Goal: Task Accomplishment & Management: Manage account settings

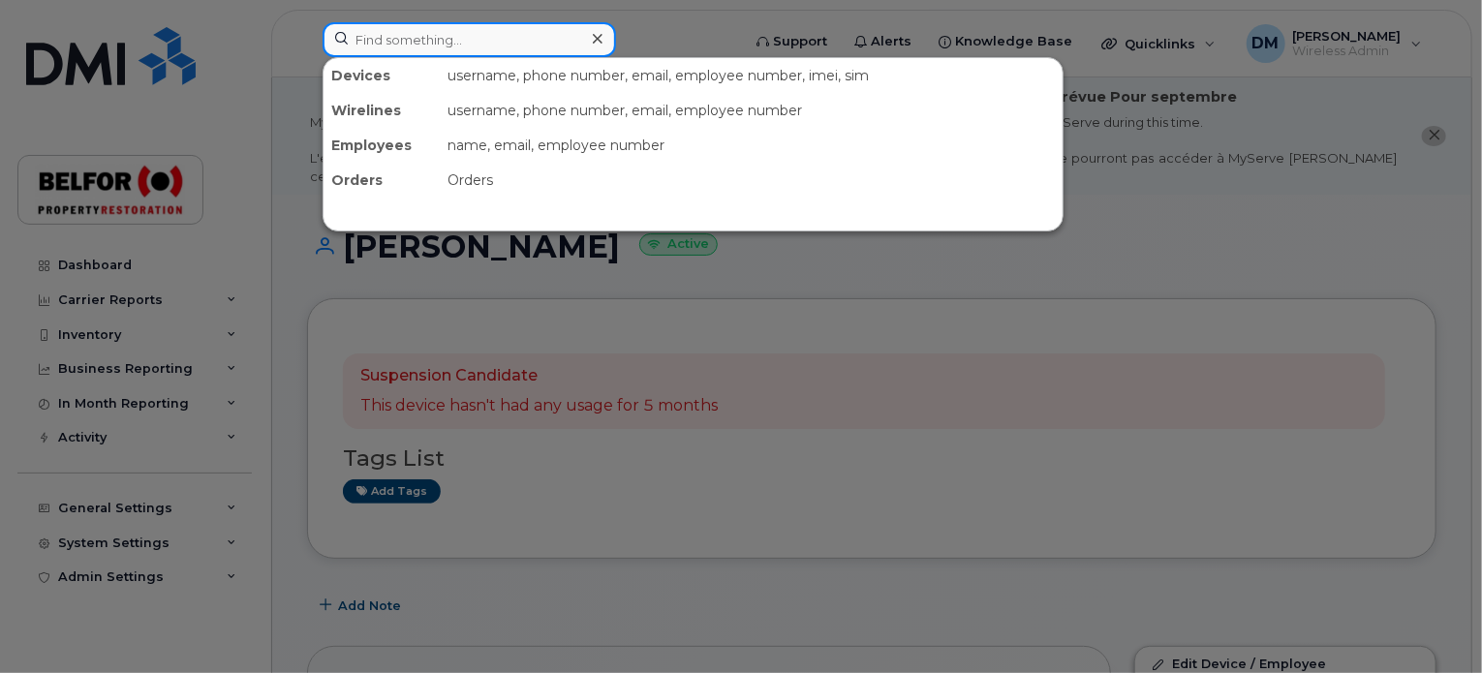
click at [375, 34] on input at bounding box center [470, 39] width 294 height 35
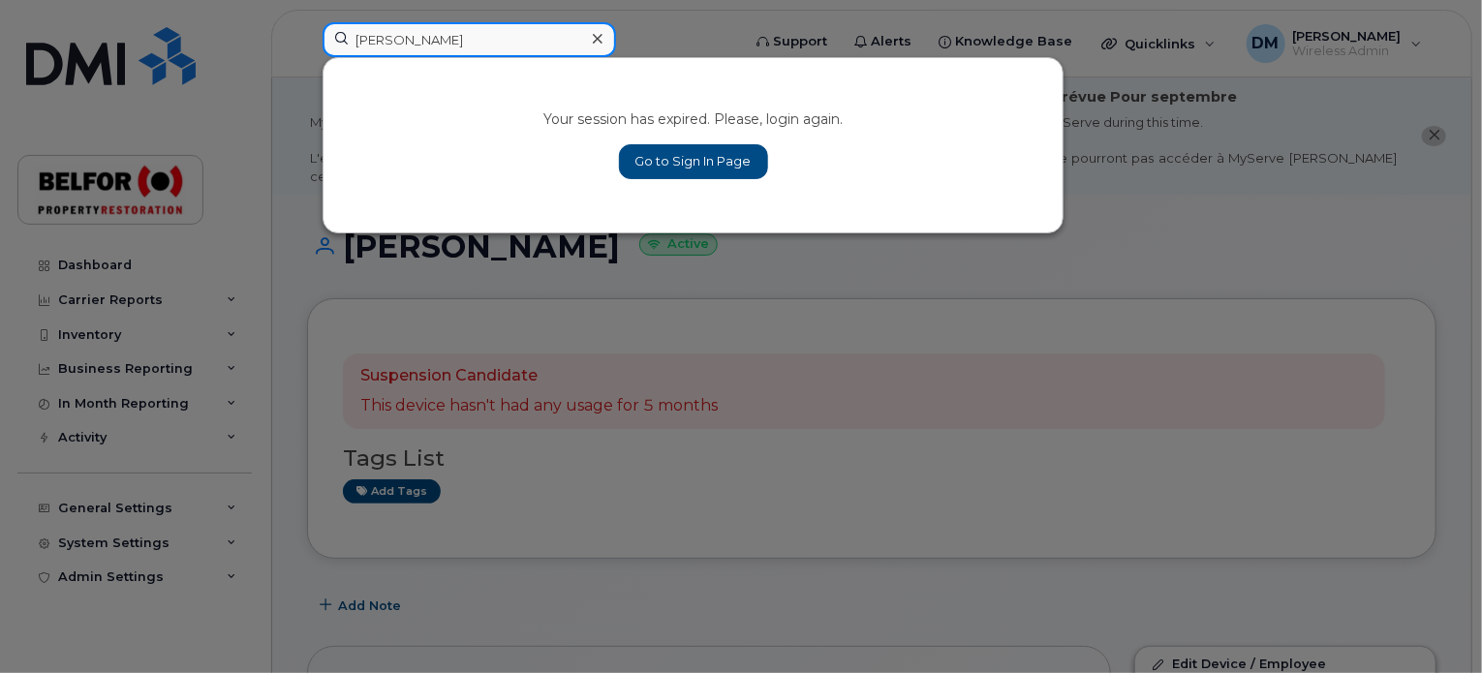
type input "[PERSON_NAME]"
click at [643, 147] on link "Go to Sign In Page" at bounding box center [693, 161] width 149 height 35
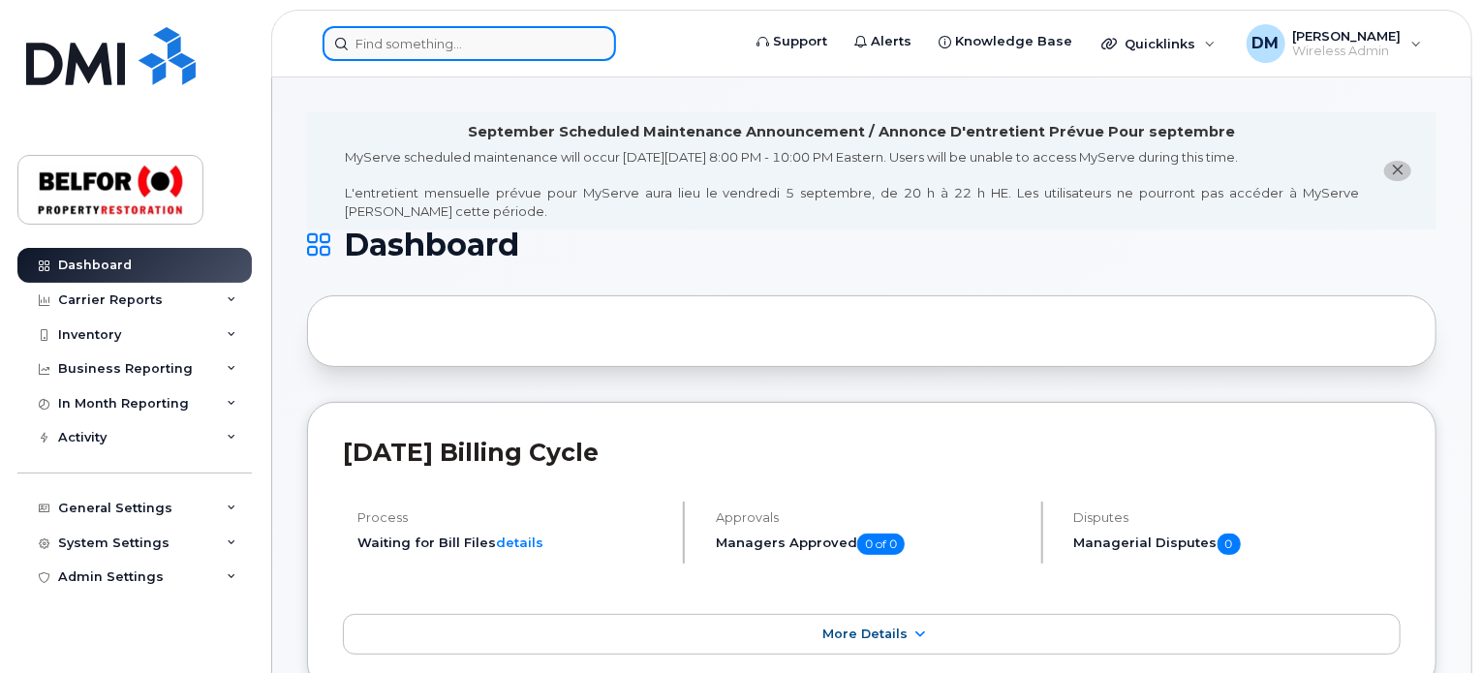
click at [375, 47] on input at bounding box center [470, 43] width 294 height 35
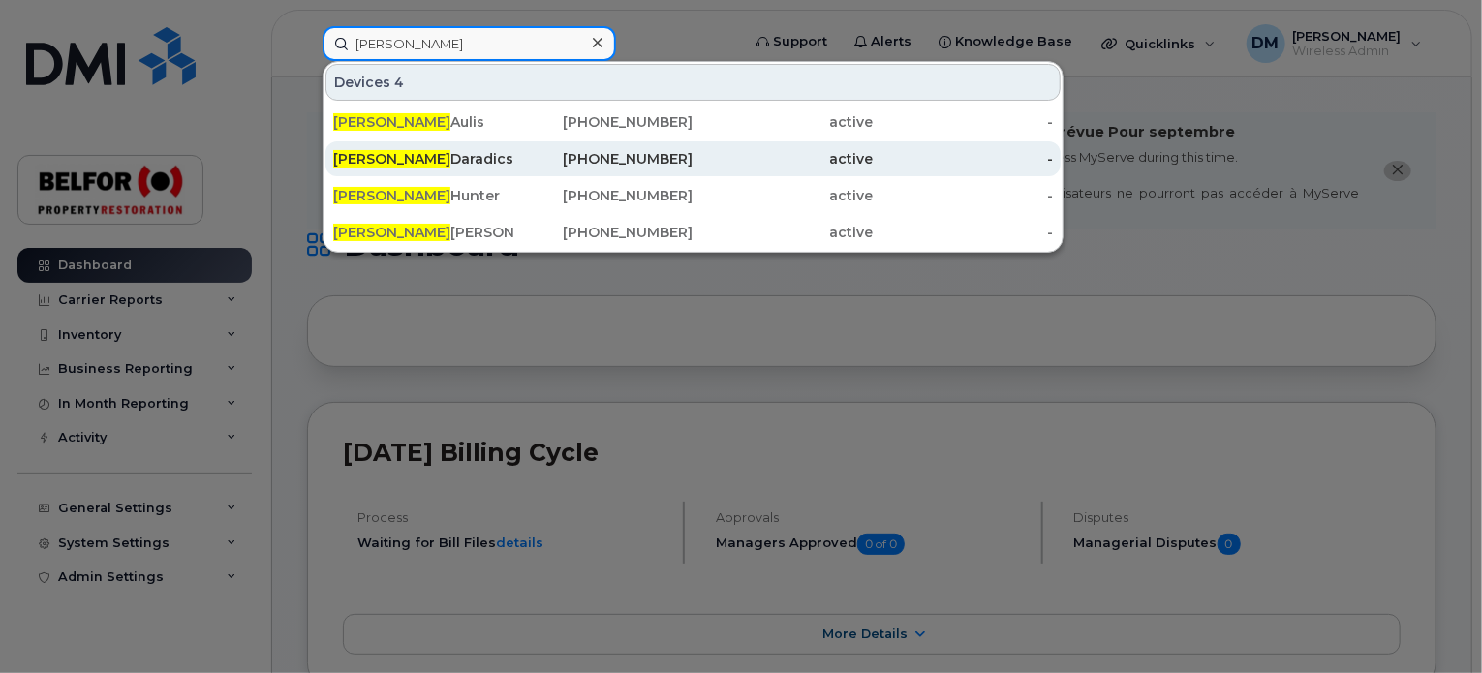
type input "[PERSON_NAME]"
click at [421, 156] on div "[PERSON_NAME]" at bounding box center [423, 158] width 180 height 19
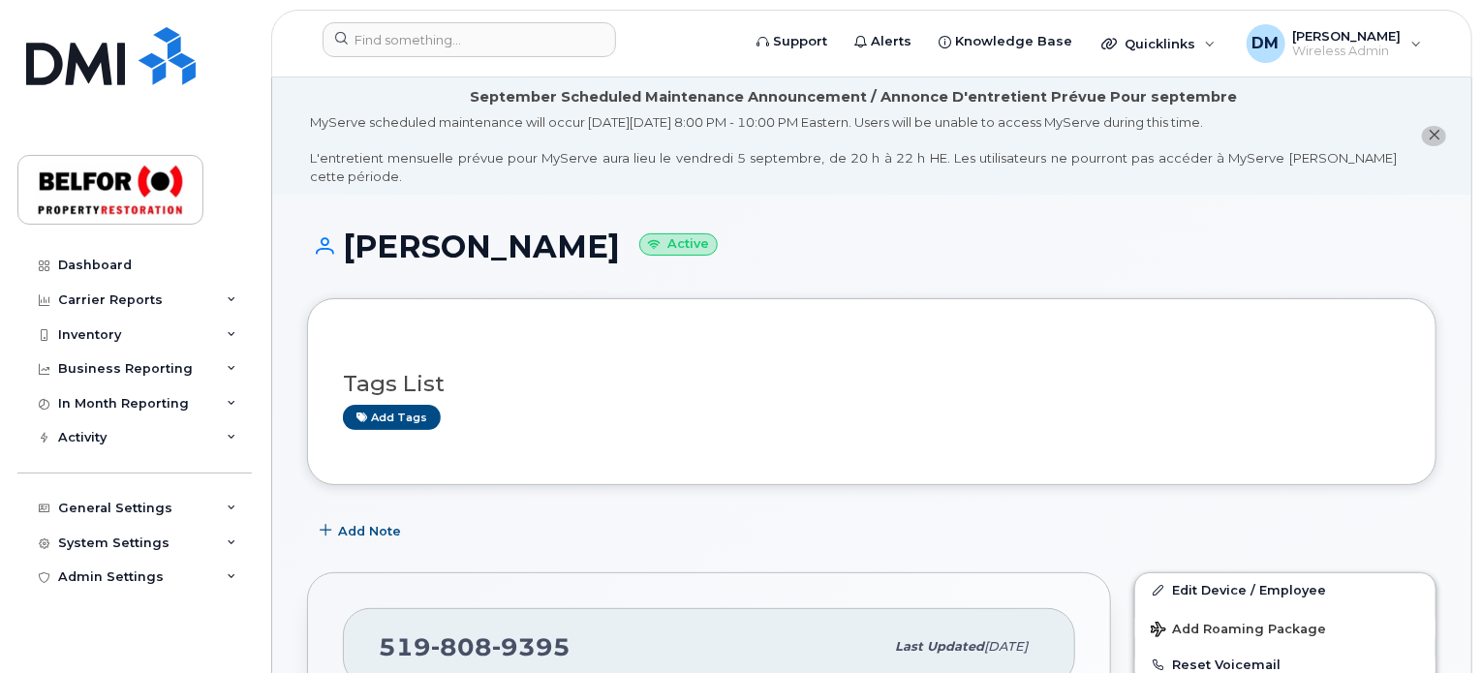
scroll to position [589, 0]
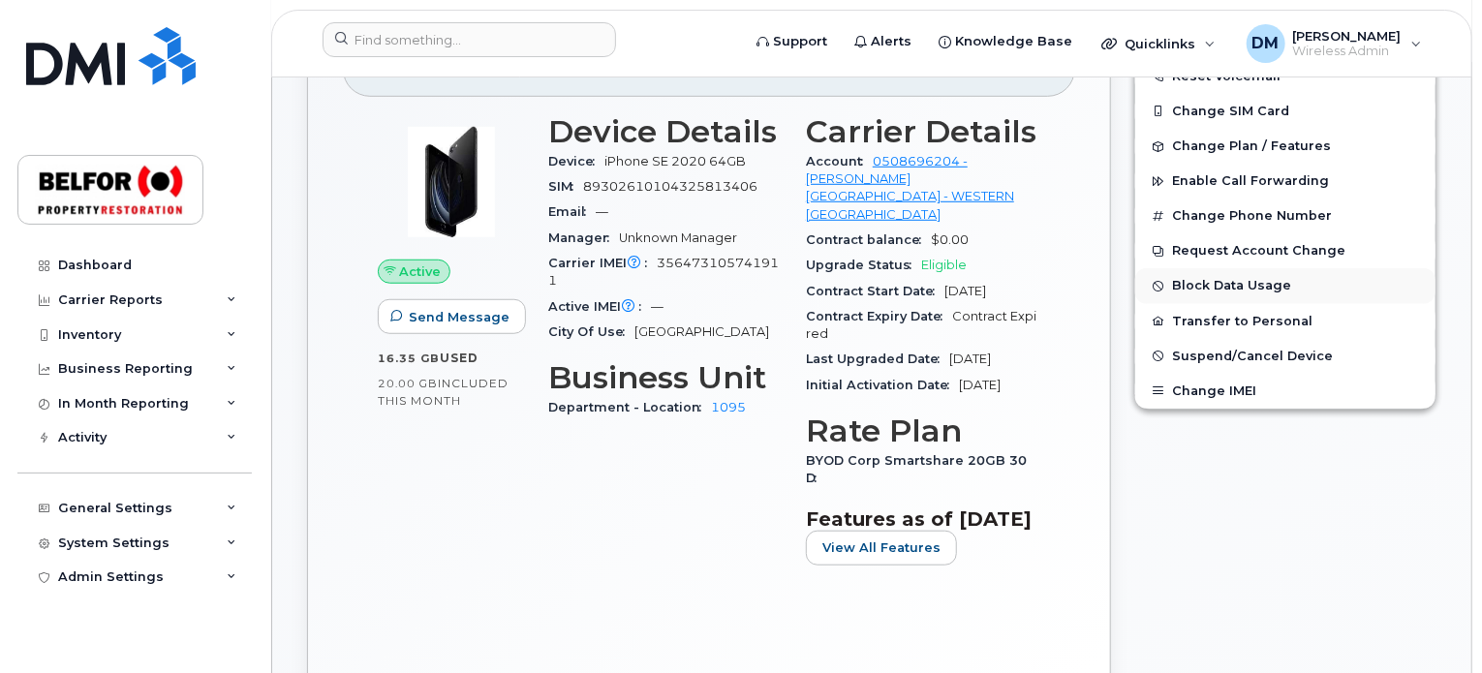
click at [1233, 268] on button "Block Data Usage" at bounding box center [1286, 285] width 300 height 35
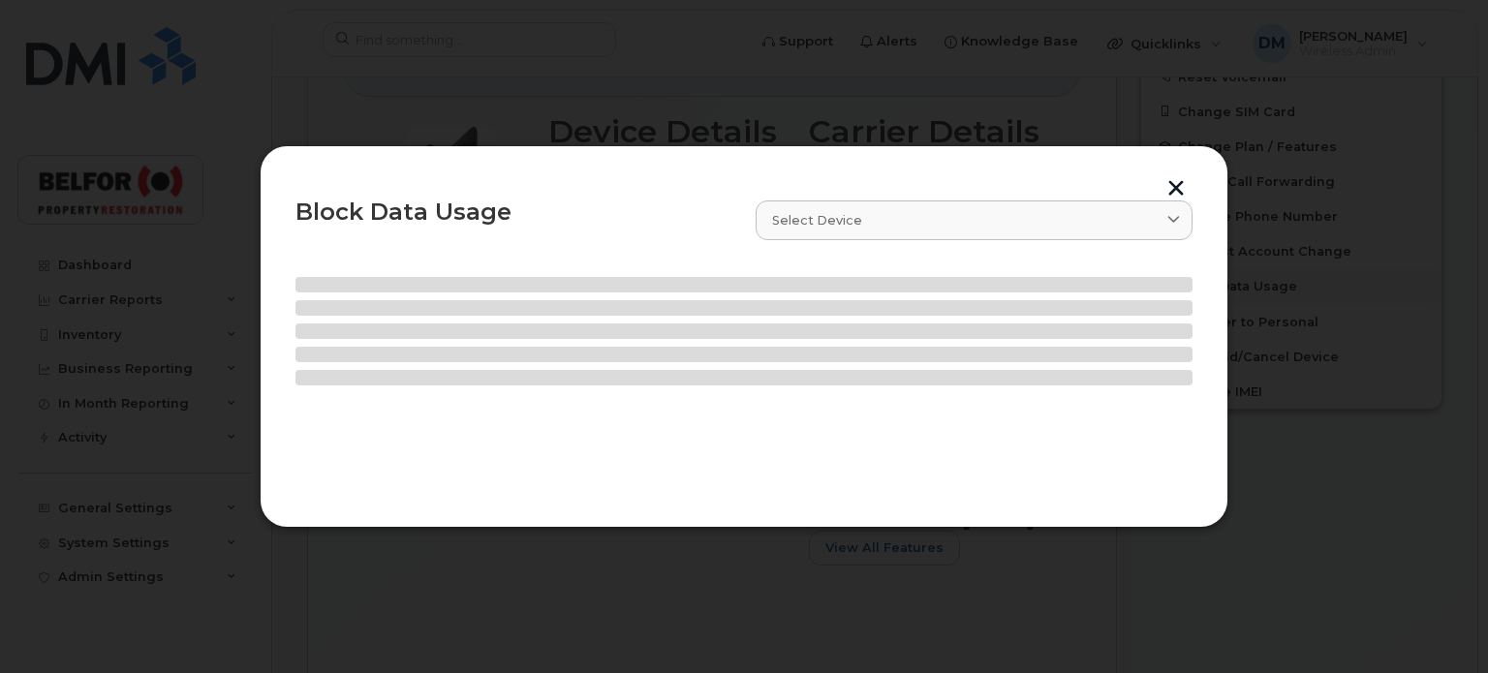
select select
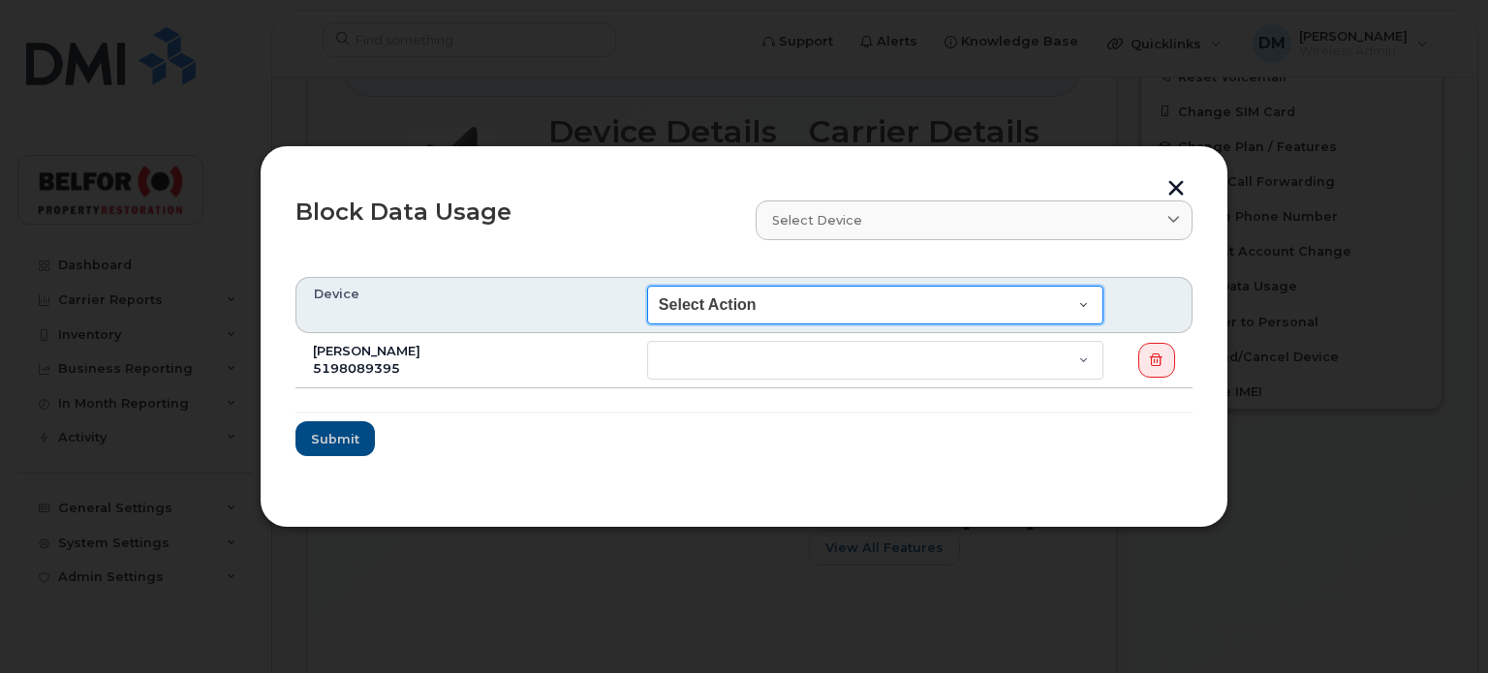
click at [1086, 301] on select "Select Action End of Bill Cycle Indefinitely" at bounding box center [875, 305] width 456 height 39
select select "blocked_bill_cycle"
click at [679, 286] on select "Select Action End of Bill Cycle Indefinitely" at bounding box center [875, 305] width 456 height 39
select select "blocked_bill_cycle"
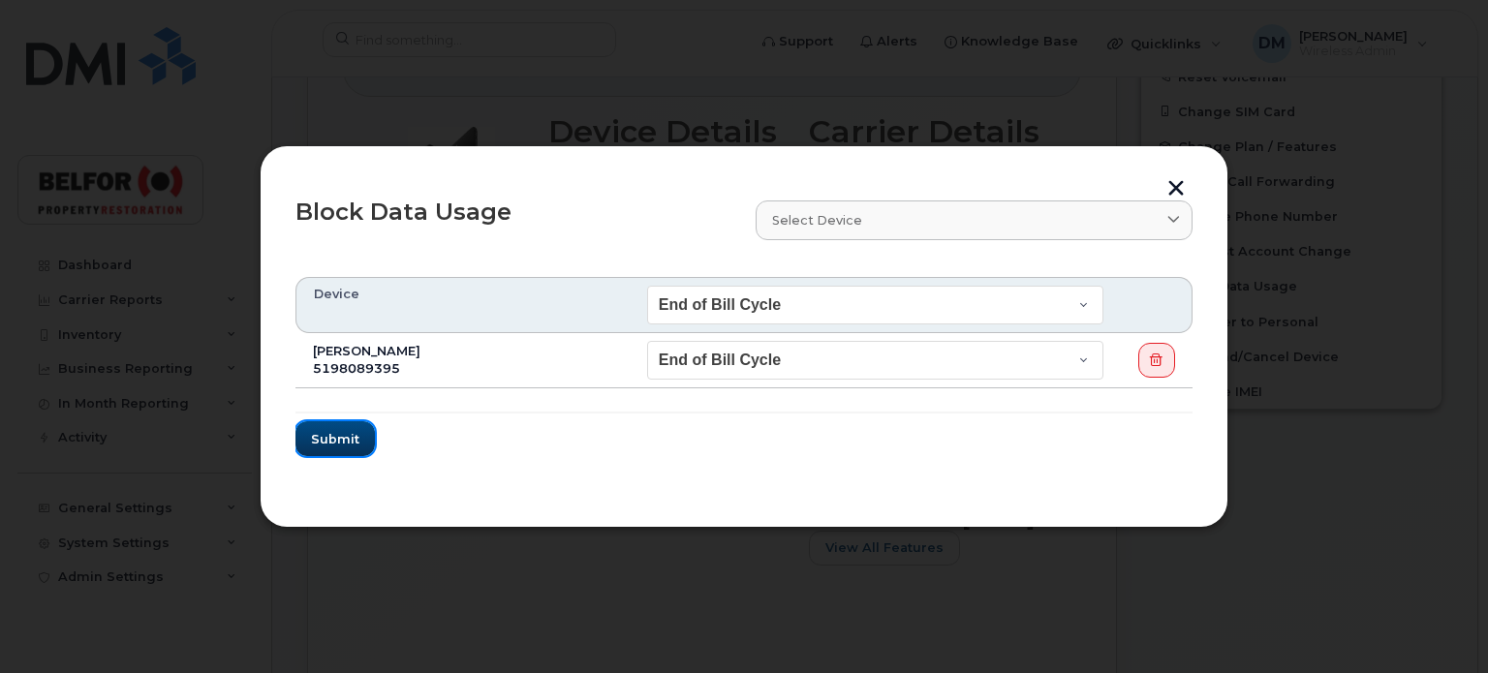
click at [347, 430] on span "Submit" at bounding box center [335, 439] width 48 height 18
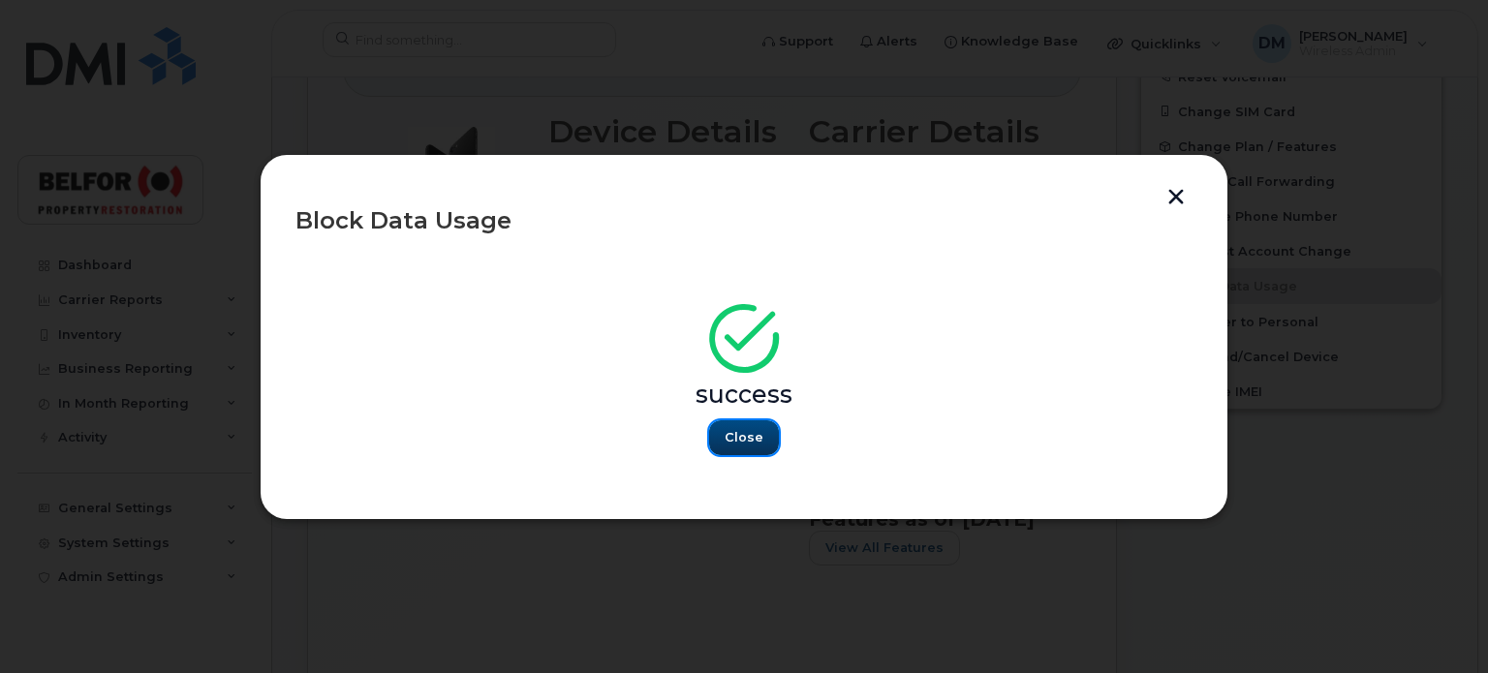
click at [735, 429] on span "Close" at bounding box center [744, 437] width 39 height 18
